Goal: Find specific page/section

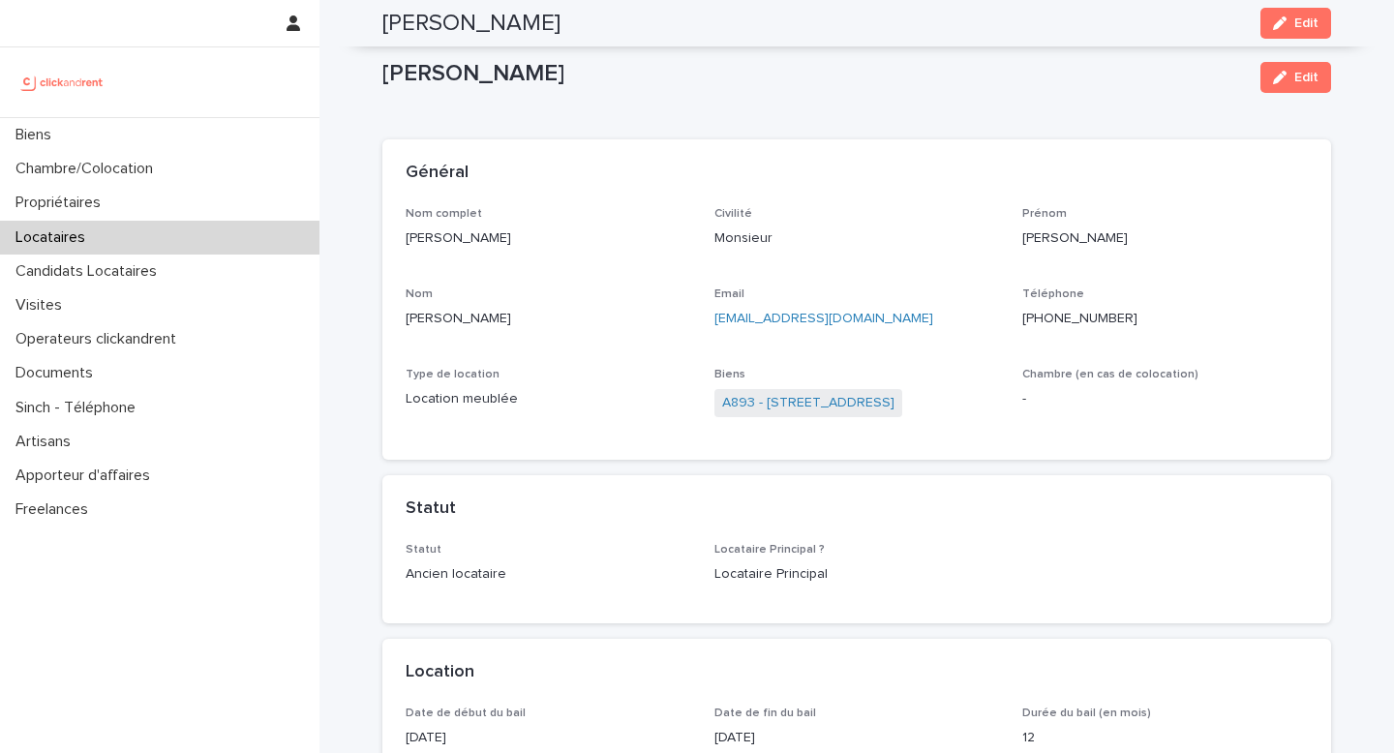
scroll to position [872, 0]
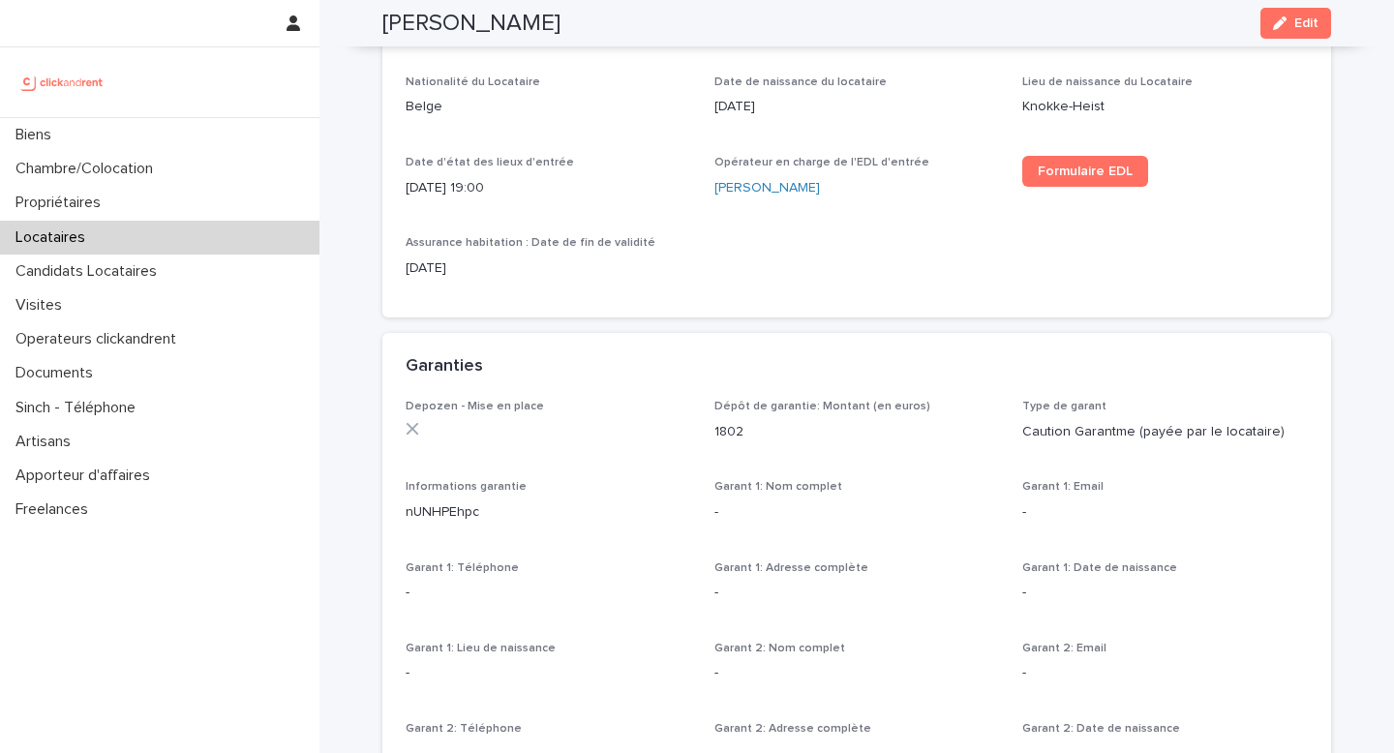
click at [133, 231] on div "Locataires" at bounding box center [159, 238] width 319 height 34
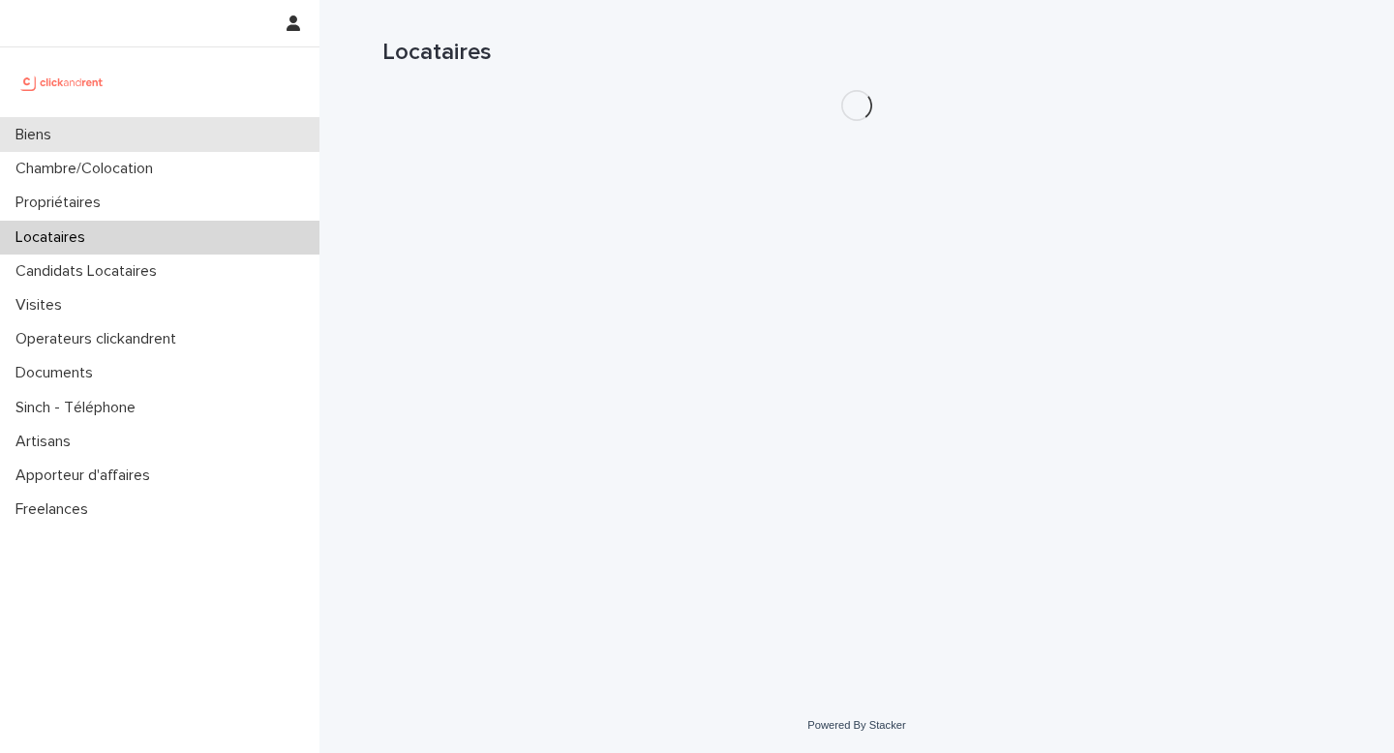
click at [70, 123] on div "Biens" at bounding box center [159, 135] width 319 height 34
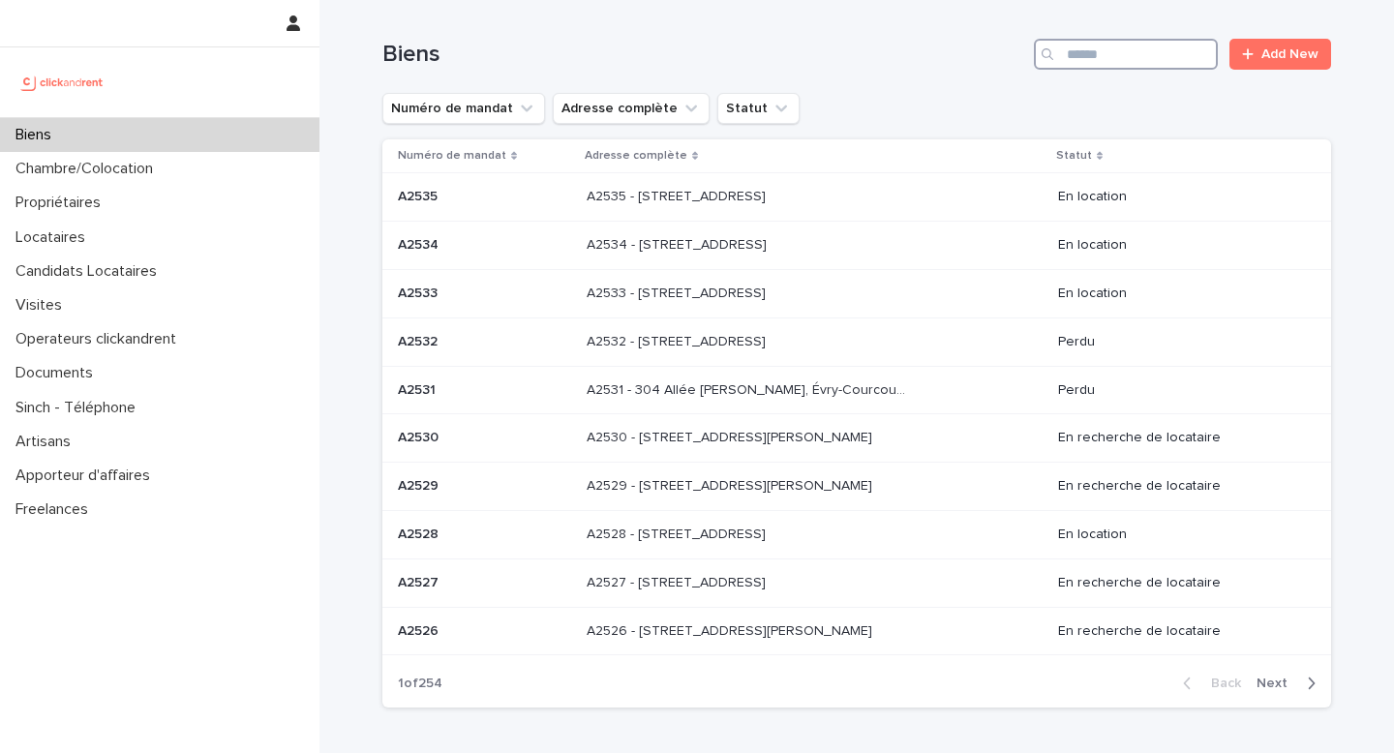
click at [1096, 57] on input "Search" at bounding box center [1126, 54] width 184 height 31
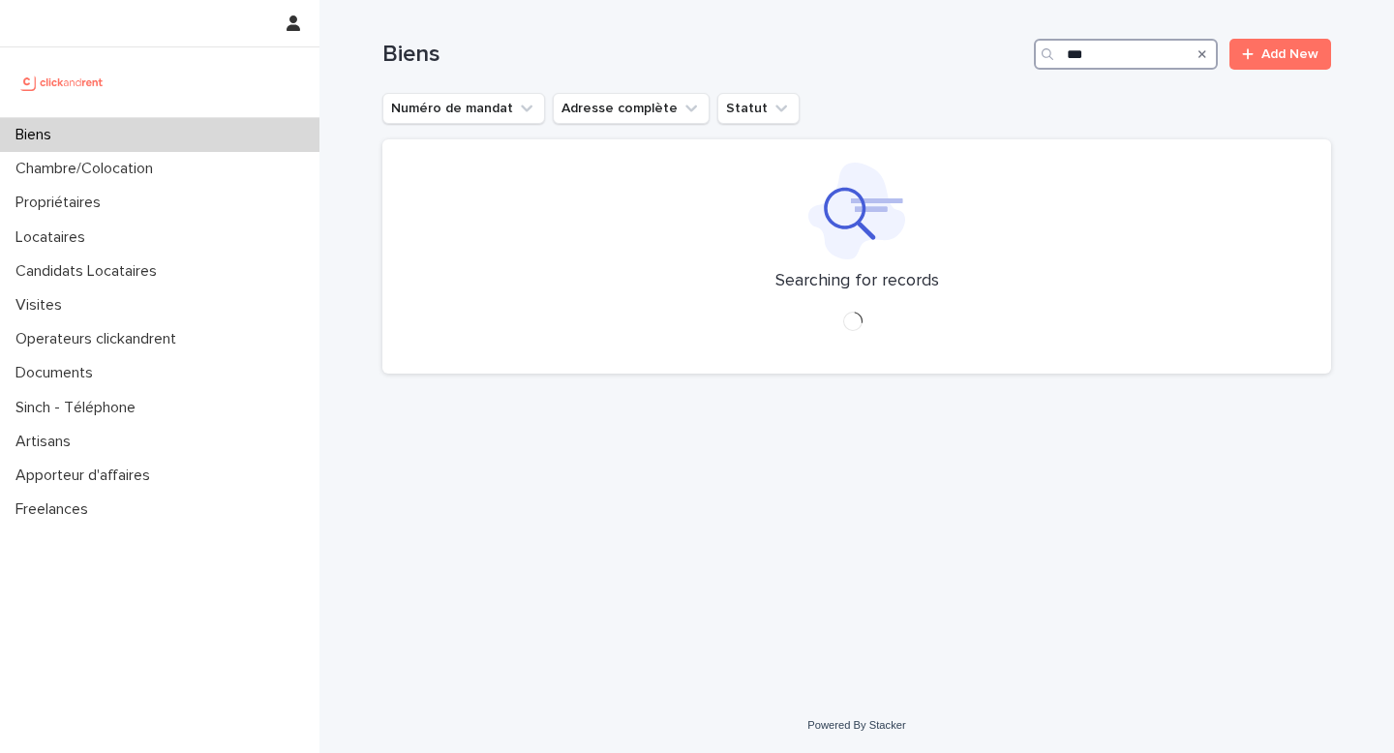
type input "****"
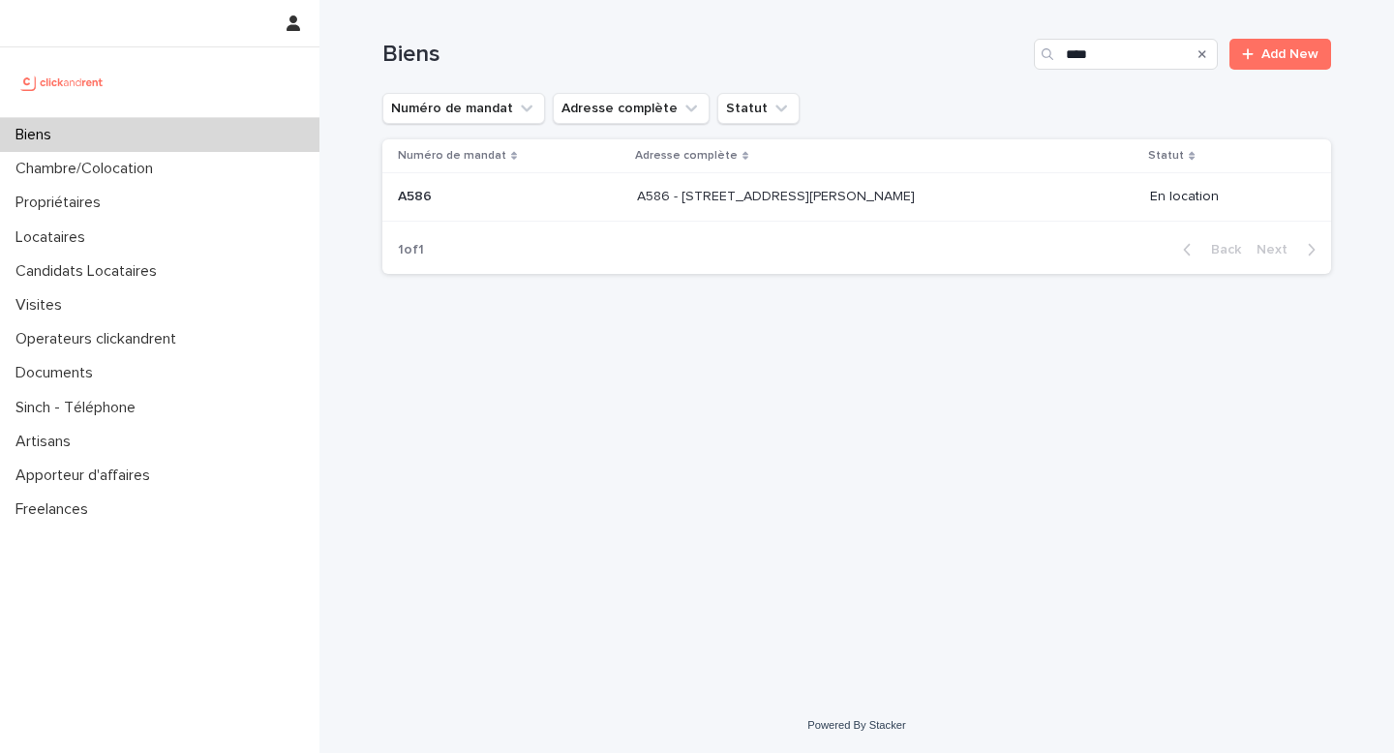
click at [783, 208] on div "A586 - [STREET_ADDRESS][PERSON_NAME] A586 - [STREET_ADDRESS][PERSON_NAME]" at bounding box center [886, 197] width 498 height 32
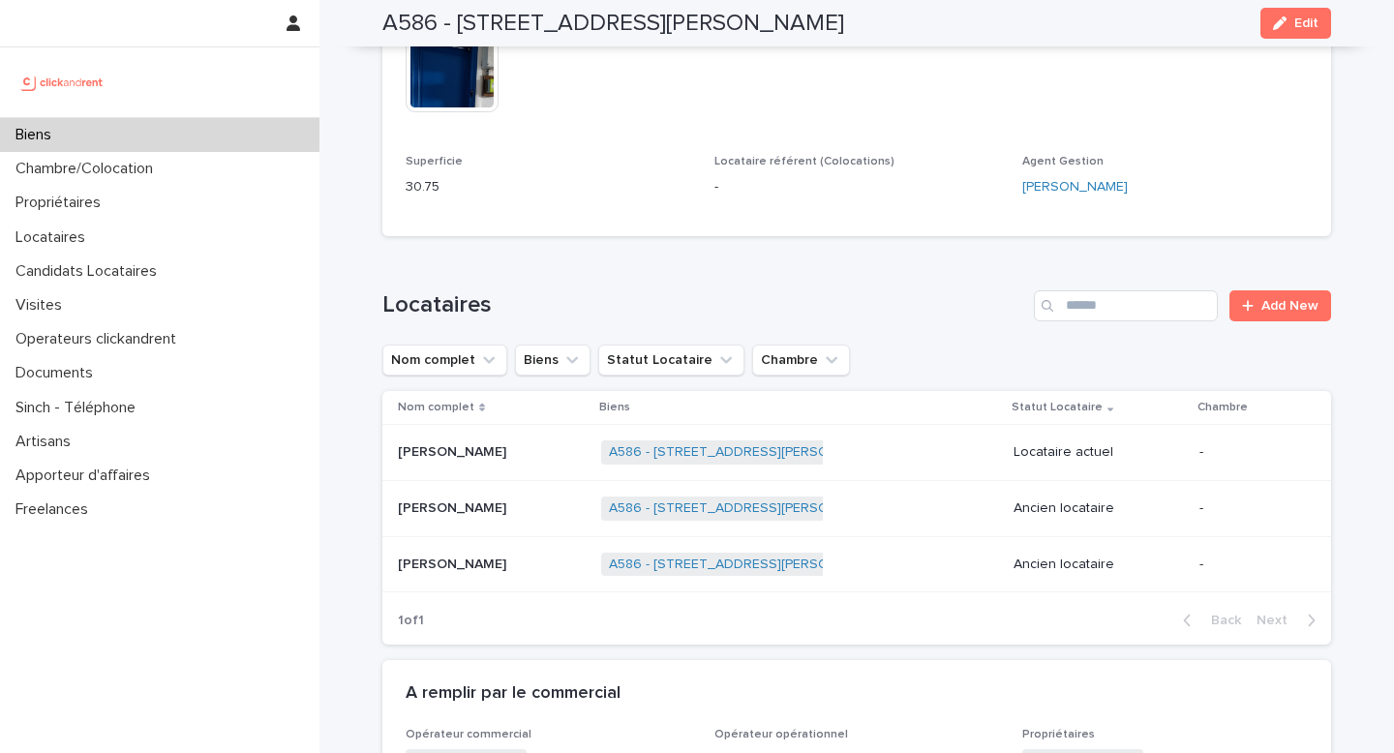
scroll to position [1008, 0]
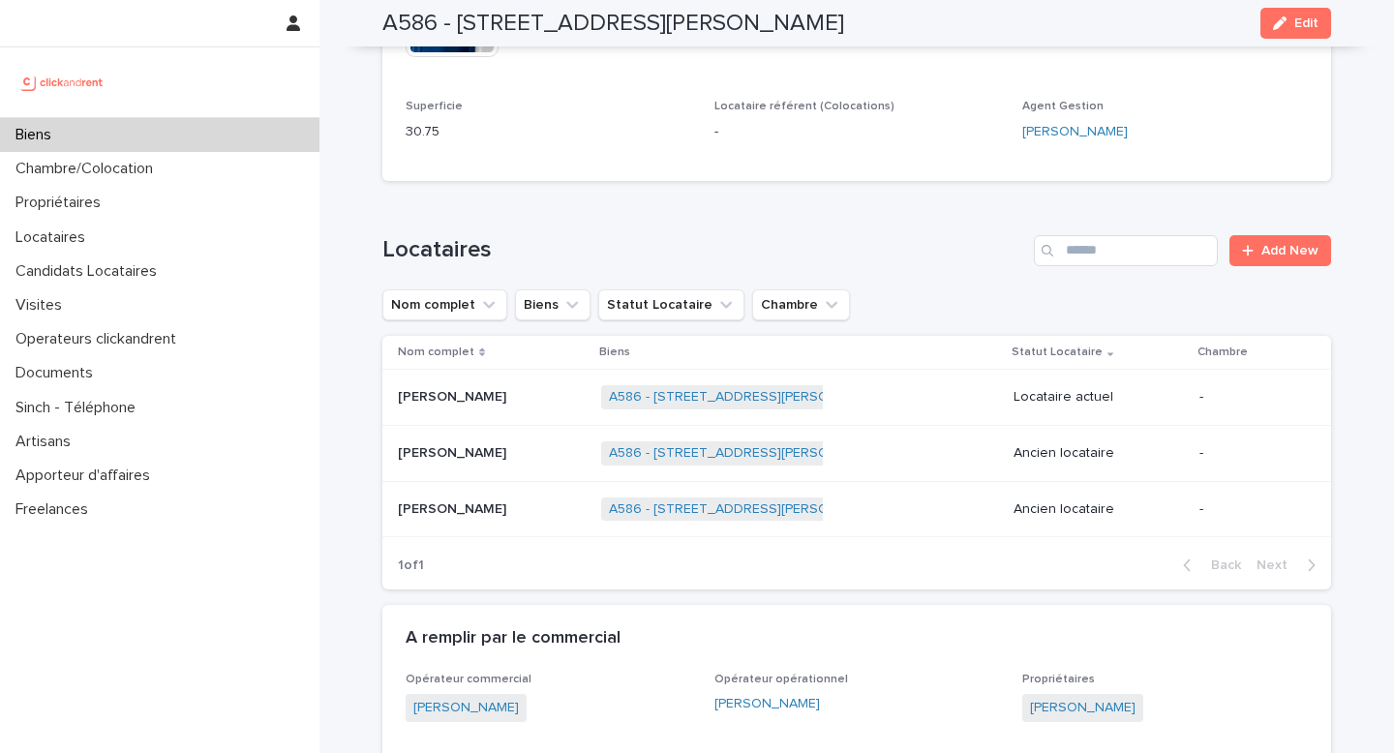
click at [438, 497] on p "[PERSON_NAME]" at bounding box center [454, 507] width 112 height 20
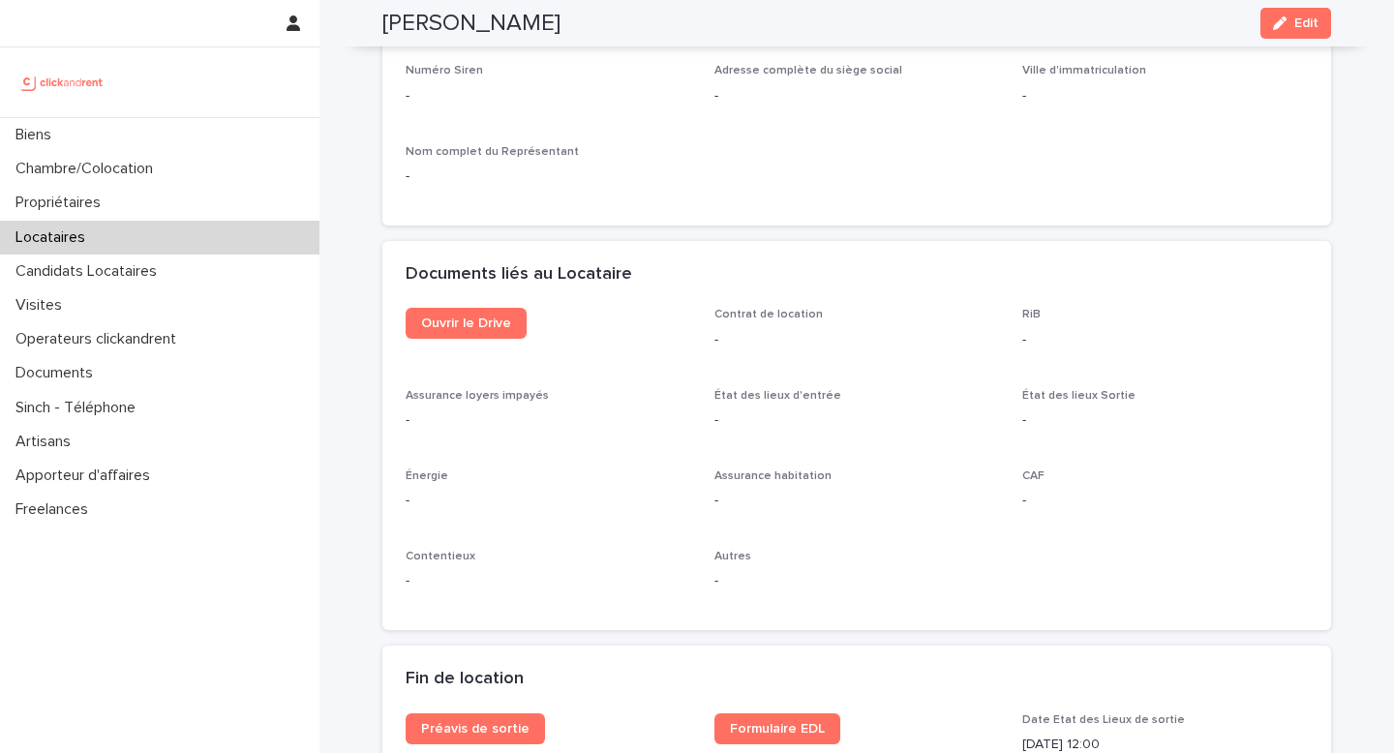
scroll to position [1909, 0]
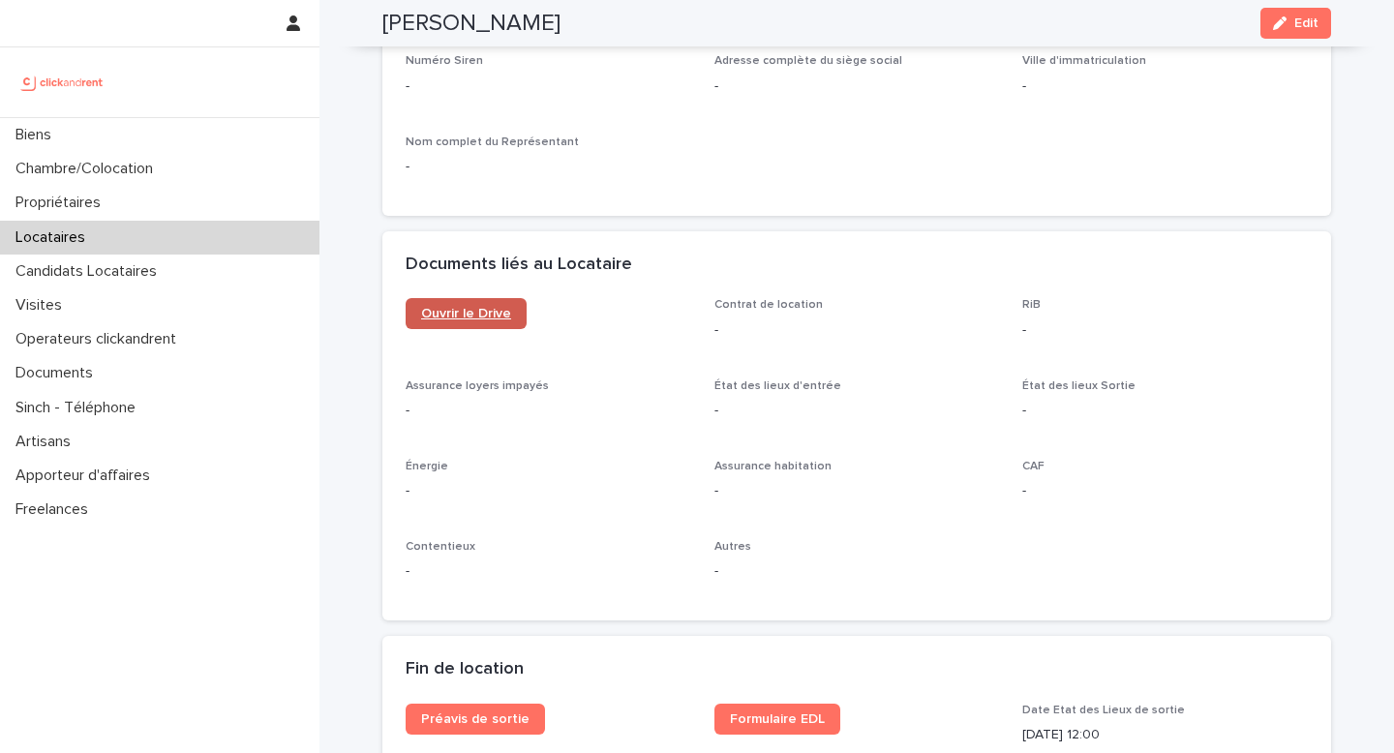
click at [491, 318] on span "Ouvrir le Drive" at bounding box center [466, 314] width 90 height 14
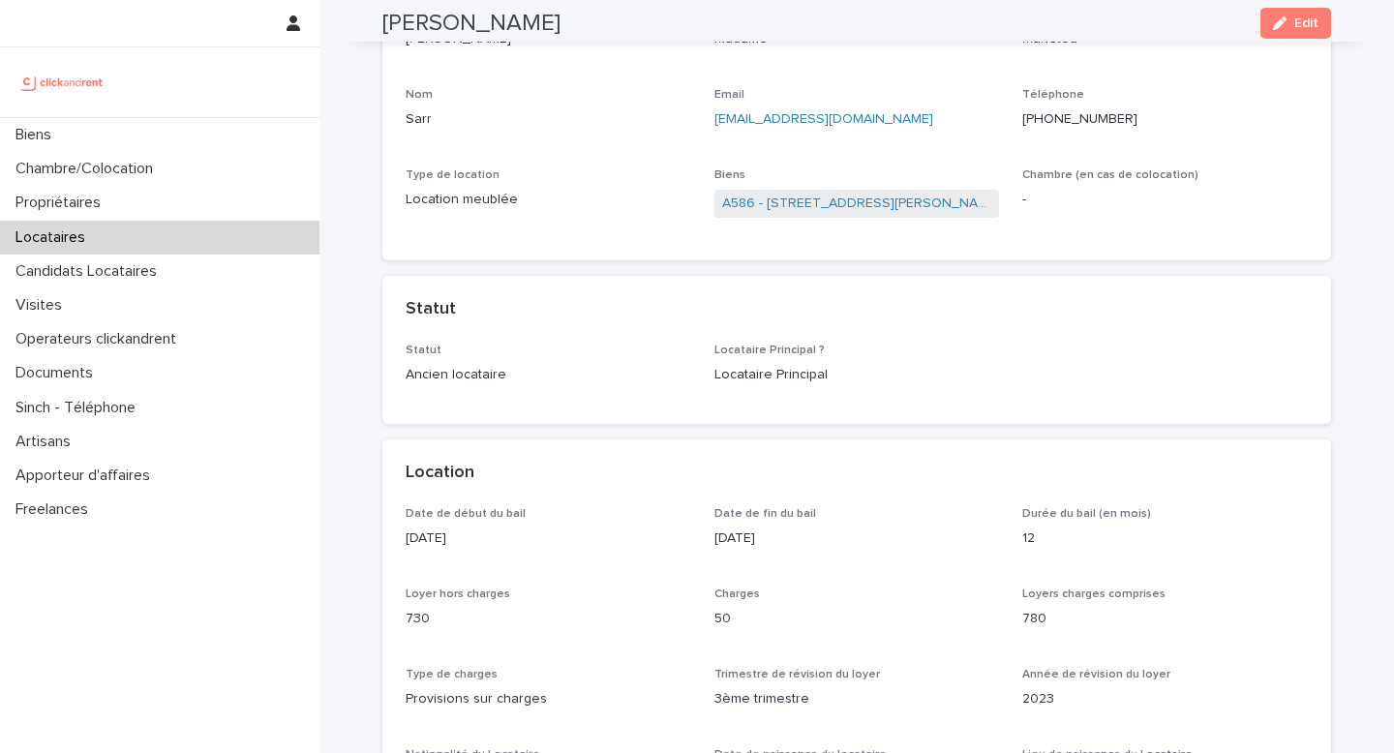
scroll to position [205, 0]
